Goal: Task Accomplishment & Management: Use online tool/utility

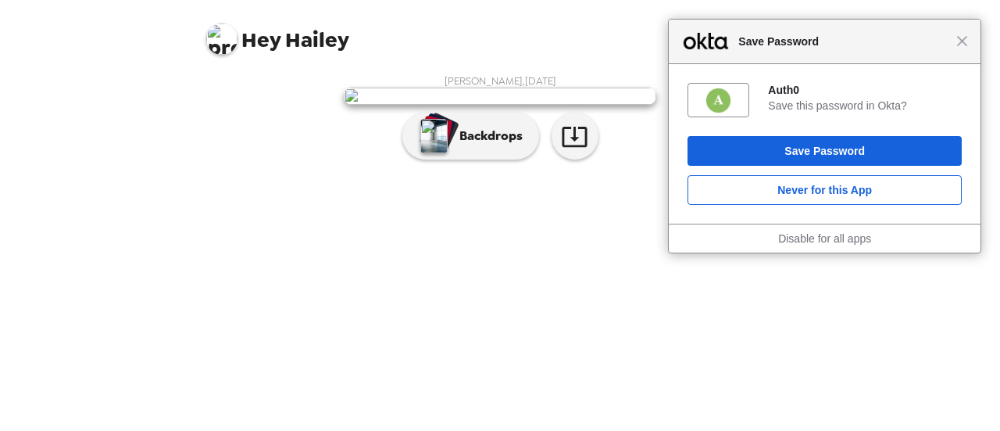
click at [966, 52] on div "Close Save Password" at bounding box center [825, 42] width 312 height 45
click at [961, 41] on span "Close" at bounding box center [963, 41] width 12 height 12
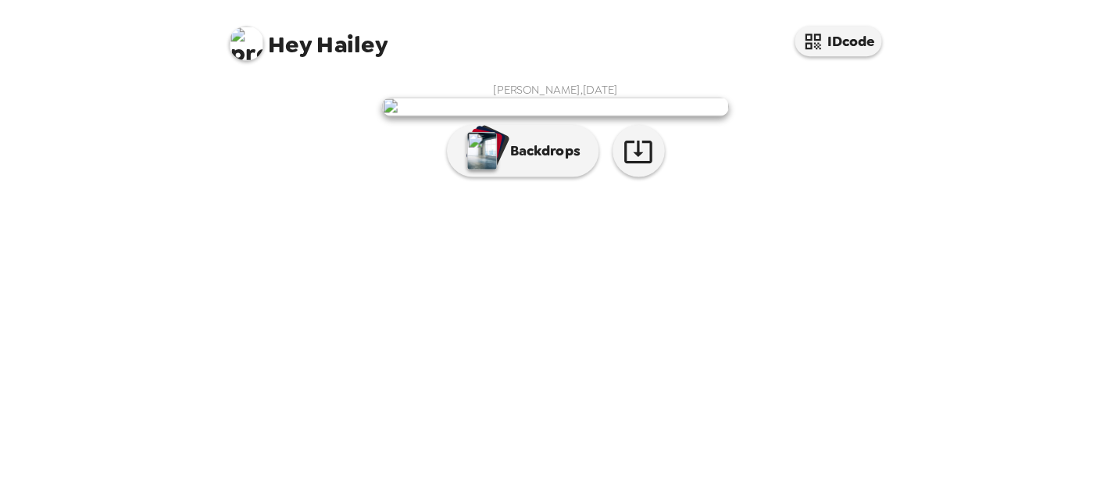
scroll to position [134, 0]
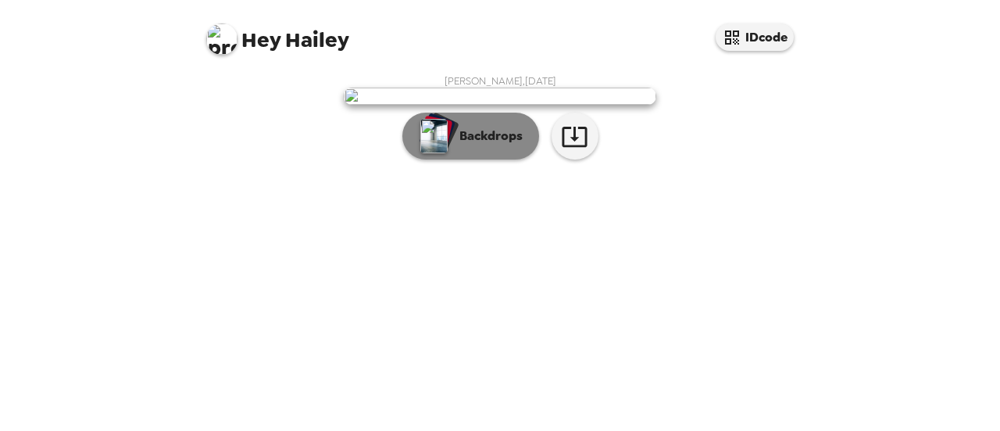
click at [485, 145] on p "Backdrops" at bounding box center [487, 136] width 71 height 19
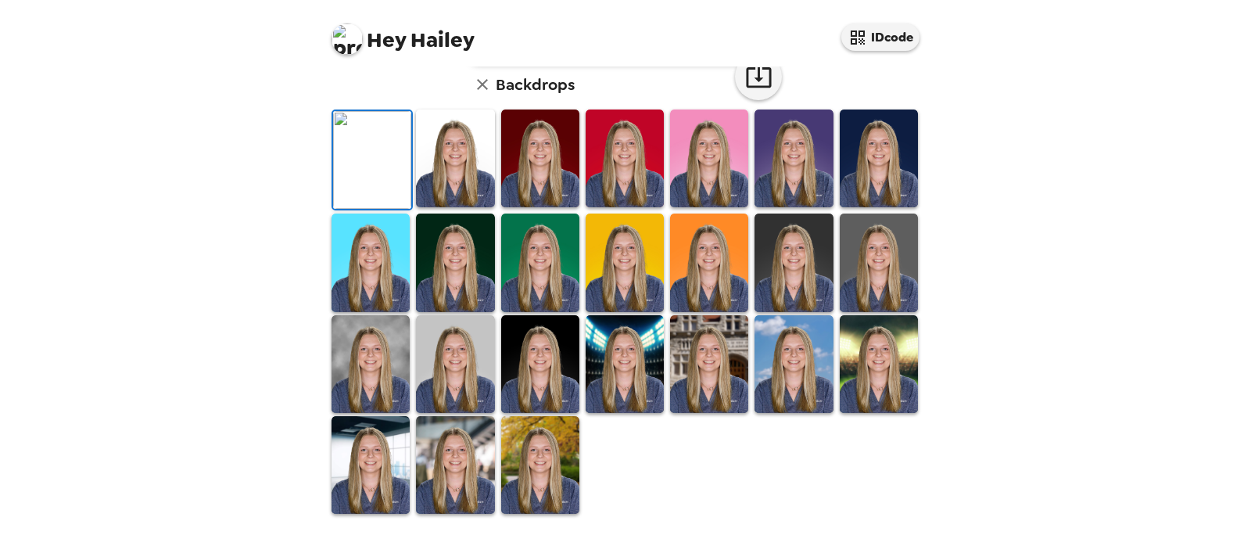
scroll to position [406, 0]
click at [378, 430] on img at bounding box center [370, 465] width 78 height 98
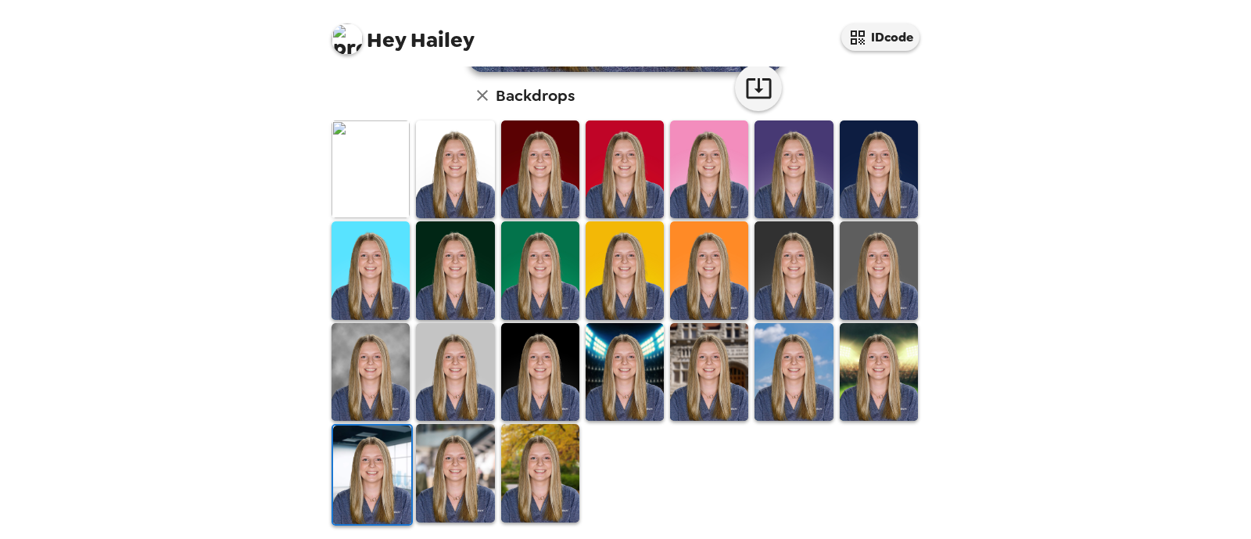
click at [857, 385] on img at bounding box center [878, 372] width 78 height 98
